Goal: Book appointment/travel/reservation

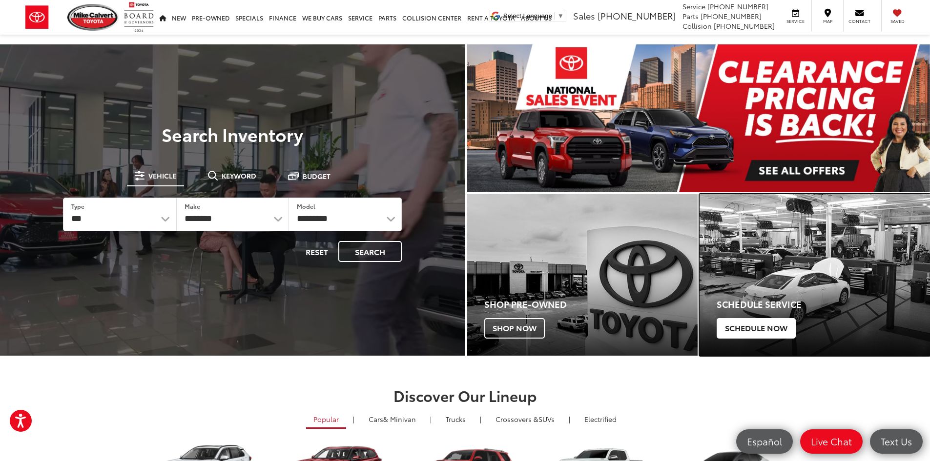
click at [748, 328] on span "Schedule Now" at bounding box center [756, 328] width 79 height 21
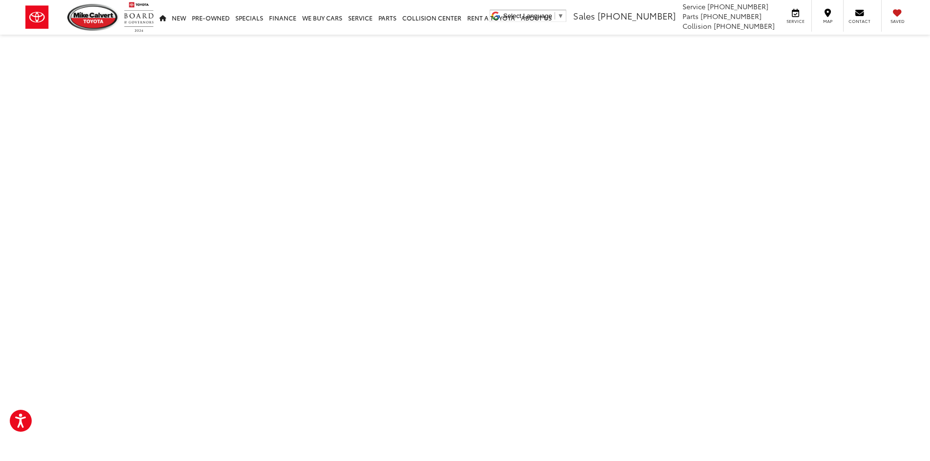
scroll to position [43, 0]
